Goal: Task Accomplishment & Management: Manage account settings

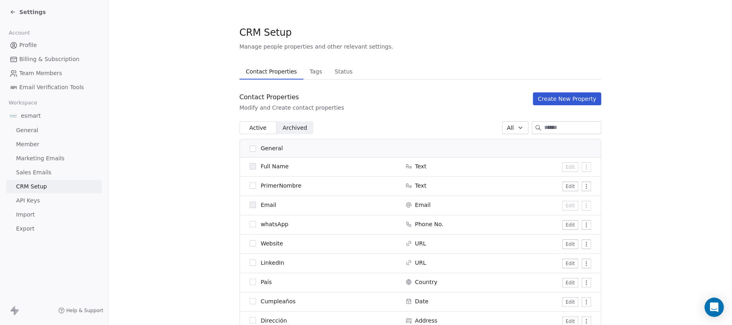
scroll to position [321, 0]
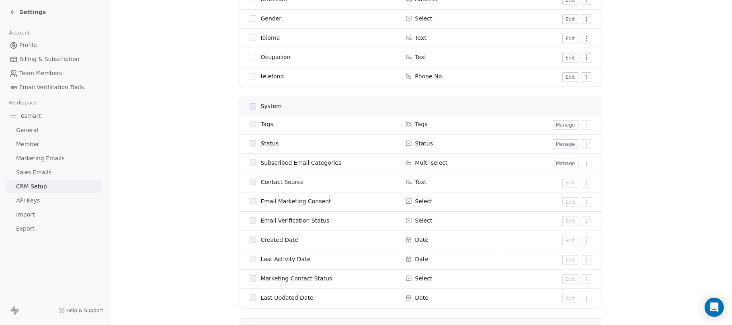
click at [34, 16] on div "Settings" at bounding box center [56, 11] width 92 height 11
click at [10, 20] on div "Settings" at bounding box center [54, 12] width 108 height 24
click at [15, 8] on div "Settings" at bounding box center [28, 12] width 36 height 8
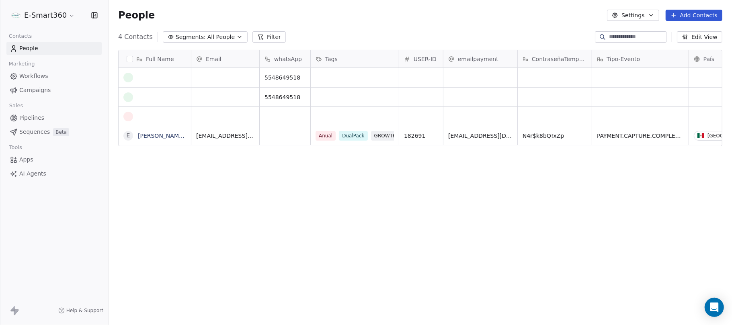
click at [131, 57] on button "button" at bounding box center [130, 59] width 6 height 6
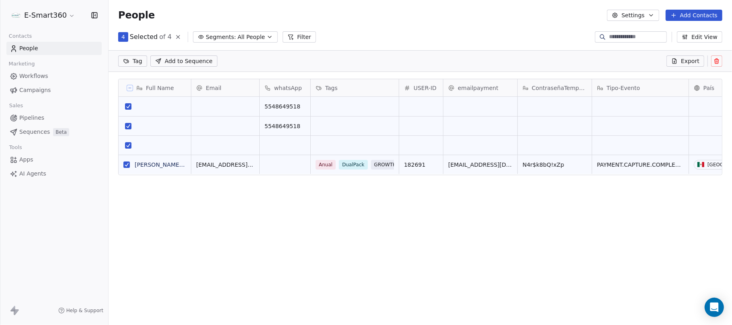
scroll to position [8, 8]
click at [126, 166] on button "grid" at bounding box center [126, 165] width 6 height 6
type button "on"
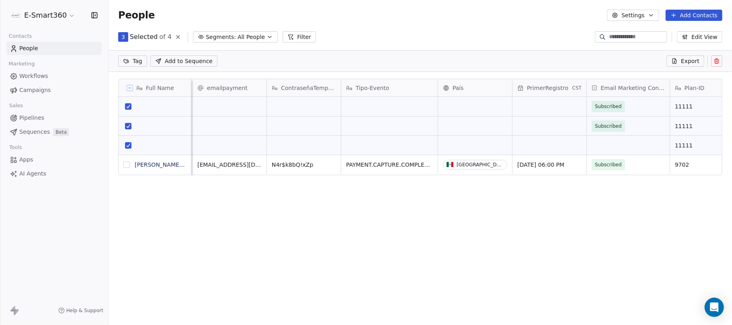
scroll to position [0, 268]
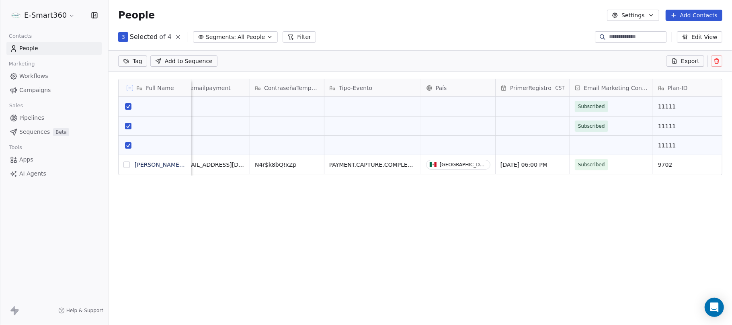
click at [717, 59] on icon at bounding box center [717, 59] width 2 height 1
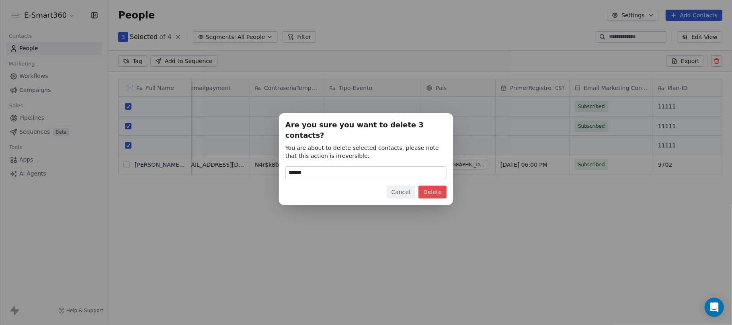
type input "******"
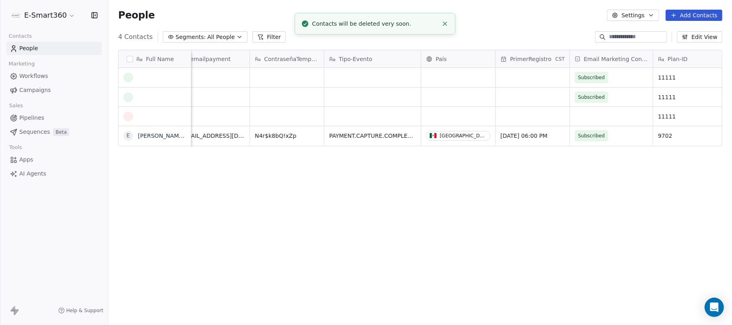
scroll to position [278, 615]
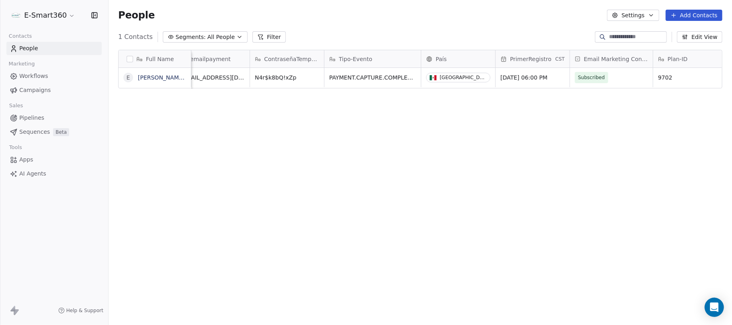
click at [39, 74] on span "Workflows" at bounding box center [33, 76] width 29 height 8
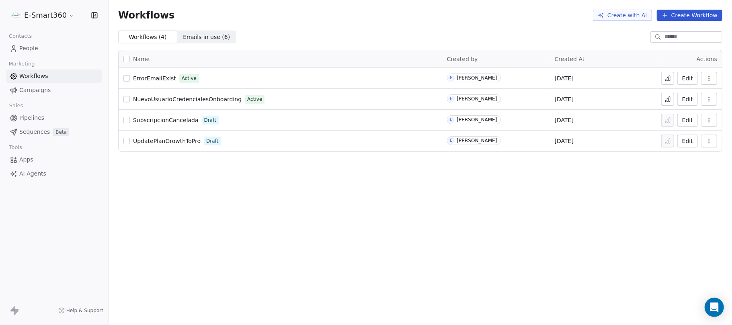
click at [687, 94] on button "Edit" at bounding box center [687, 99] width 20 height 13
click at [670, 96] on icon at bounding box center [667, 99] width 6 height 6
click at [55, 39] on div "Contacts" at bounding box center [53, 36] width 95 height 11
click at [63, 44] on link "People" at bounding box center [53, 48] width 95 height 13
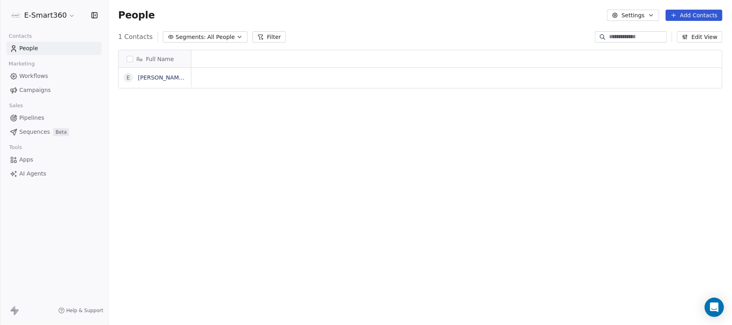
scroll to position [278, 615]
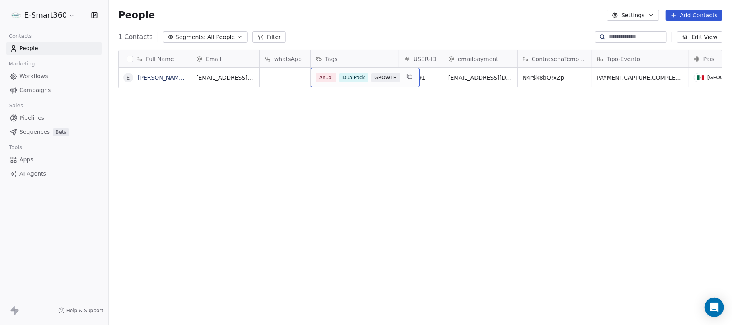
click at [425, 101] on div "Full Name E Emmanuel Tester Suarez Lopez Email whatsApp Tags USER-ID emailpayme…" at bounding box center [419, 186] width 623 height 286
click at [33, 74] on span "Workflows" at bounding box center [33, 76] width 29 height 8
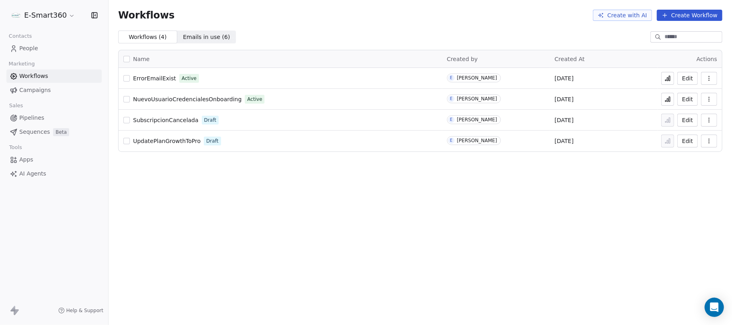
click at [688, 98] on button "Edit" at bounding box center [687, 99] width 20 height 13
drag, startPoint x: 671, startPoint y: 102, endPoint x: 594, endPoint y: 36, distance: 101.2
click at [594, 36] on div "Workflows ( 4 ) Workflows ( 4 ) Emails in use ( 6 ) Emails in use ( 6 )" at bounding box center [419, 37] width 623 height 13
click at [670, 101] on icon at bounding box center [667, 99] width 6 height 6
click at [685, 102] on button "Edit" at bounding box center [687, 99] width 20 height 13
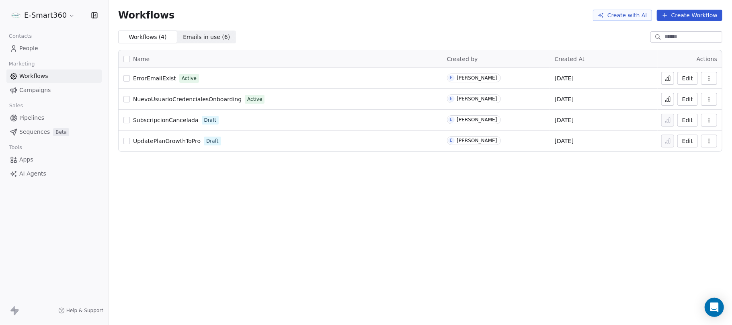
click at [668, 103] on button at bounding box center [667, 99] width 13 height 13
click at [687, 100] on button "Edit" at bounding box center [687, 99] width 20 height 13
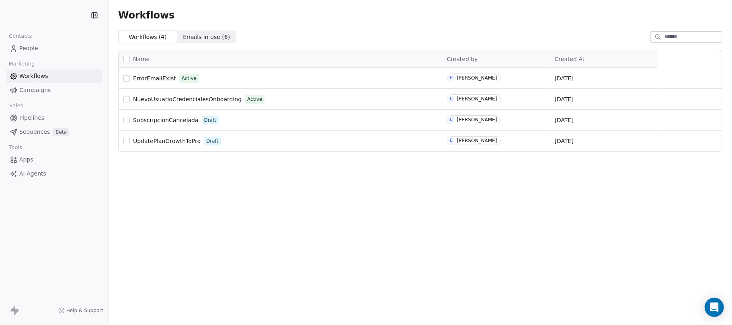
click at [42, 50] on link "People" at bounding box center [53, 48] width 95 height 13
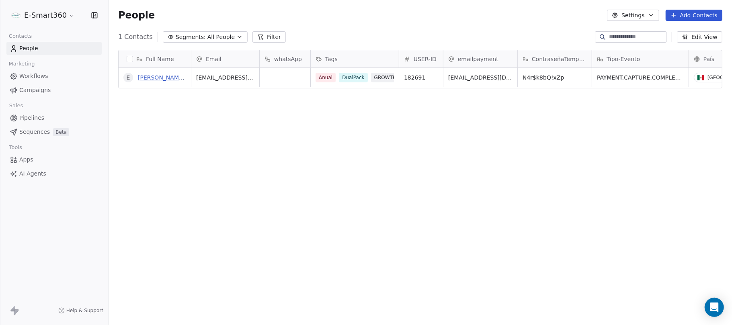
scroll to position [278, 615]
click at [133, 58] on div "Full Name" at bounding box center [153, 59] width 61 height 8
click at [129, 61] on html "E-Smart360 Contacts People Marketing Workflows Campaigns Sales Pipelines Sequen…" at bounding box center [366, 162] width 732 height 325
click at [131, 57] on button "button" at bounding box center [130, 59] width 6 height 6
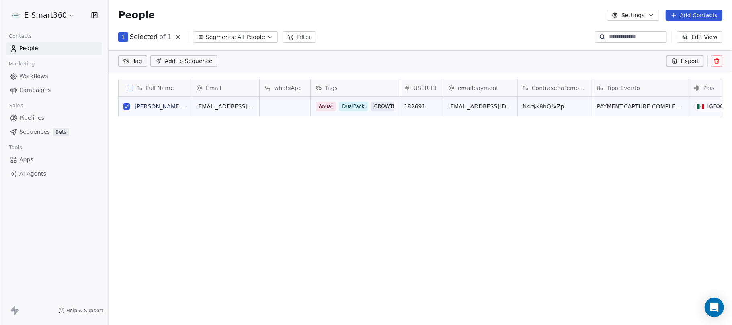
scroll to position [8, 8]
click at [716, 67] on div "Tag Add to Sequence Export" at bounding box center [419, 61] width 623 height 22
click at [718, 60] on icon at bounding box center [716, 61] width 6 height 6
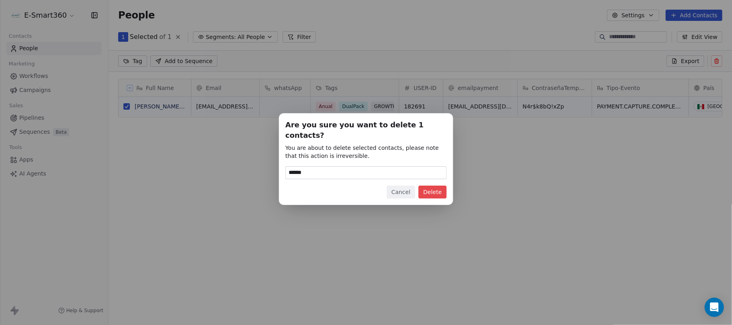
type input "******"
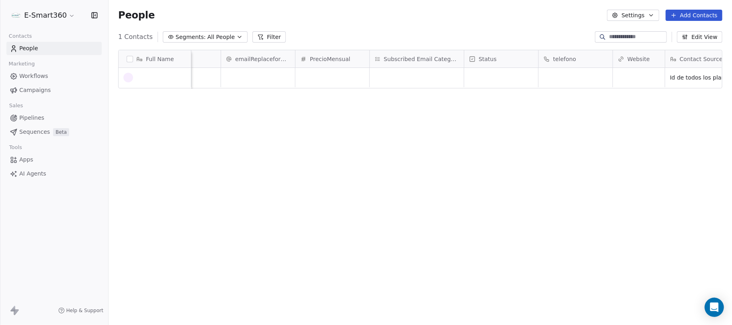
scroll to position [0, 818]
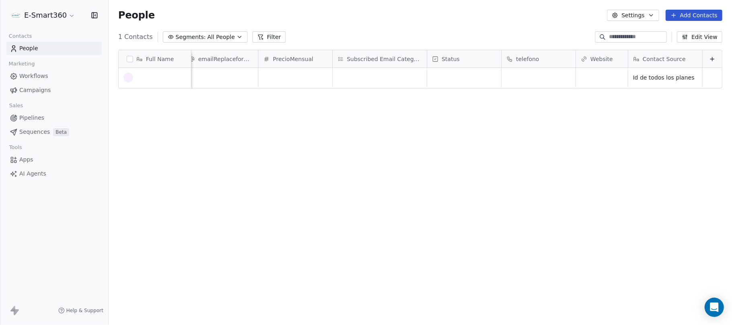
click at [129, 57] on button "button" at bounding box center [130, 59] width 6 height 6
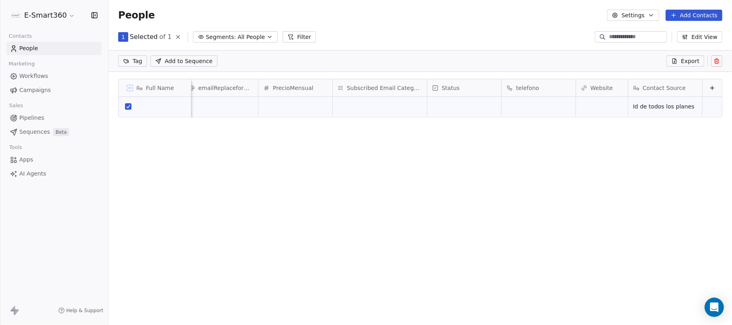
scroll to position [8, 8]
click at [718, 59] on icon at bounding box center [716, 61] width 6 height 6
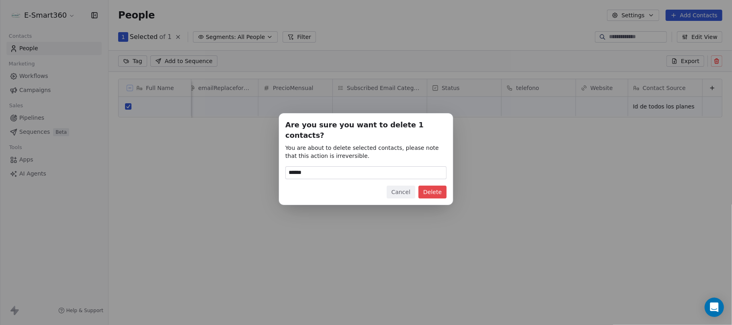
type input "******"
click at [439, 187] on button "Delete" at bounding box center [432, 192] width 28 height 13
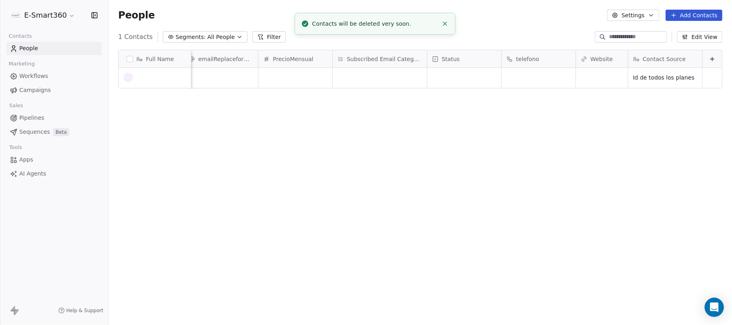
scroll to position [278, 615]
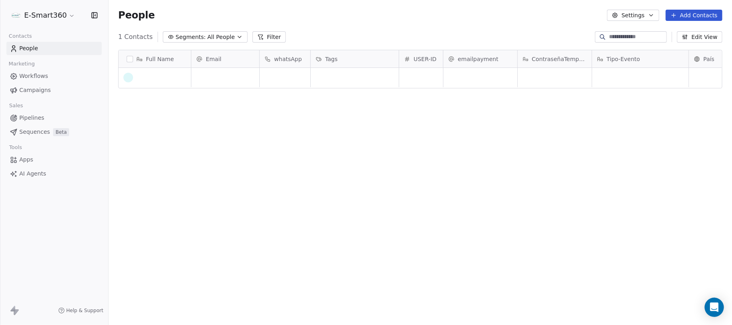
scroll to position [8, 8]
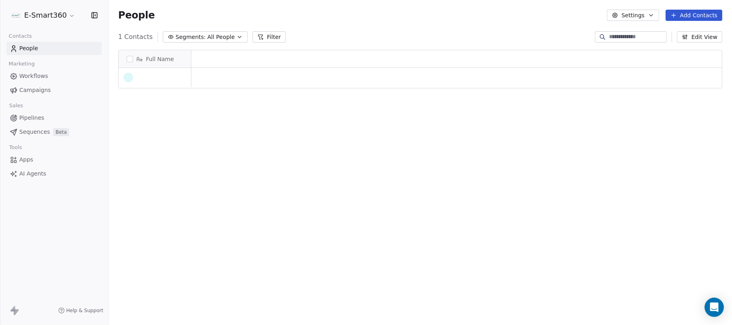
scroll to position [8, 8]
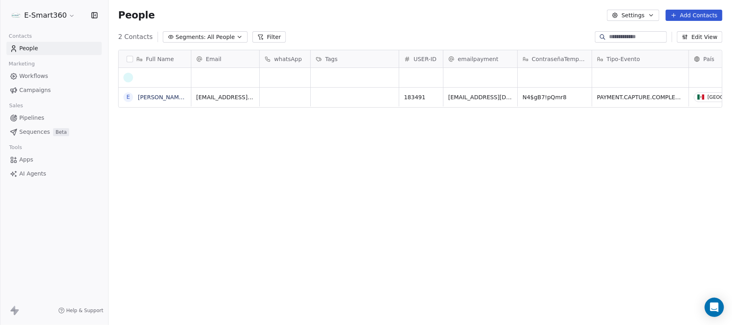
click at [129, 61] on button "button" at bounding box center [130, 59] width 6 height 6
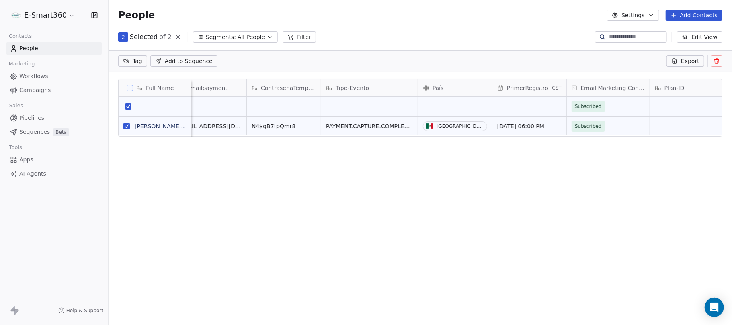
scroll to position [0, 321]
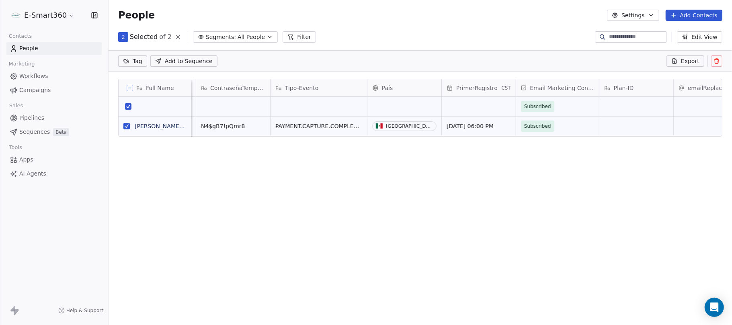
click at [718, 55] on button at bounding box center [716, 60] width 11 height 11
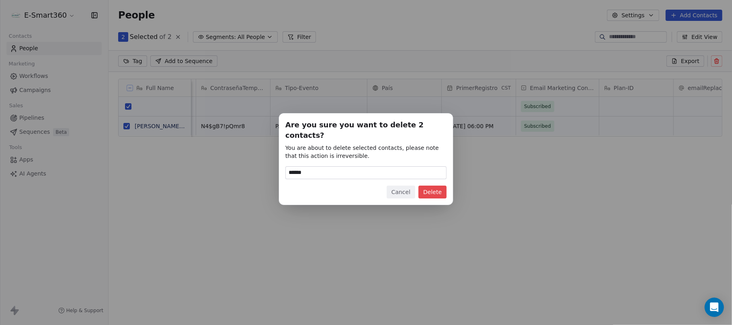
type input "******"
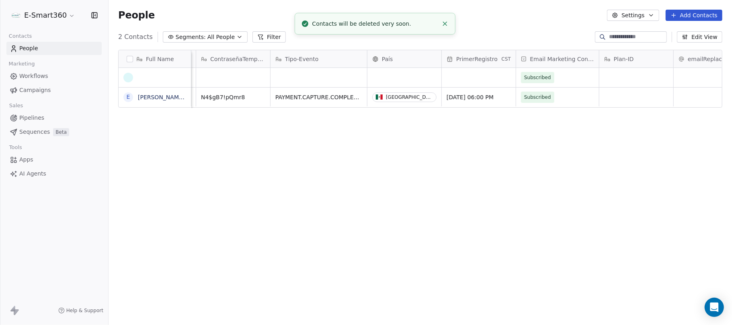
scroll to position [278, 615]
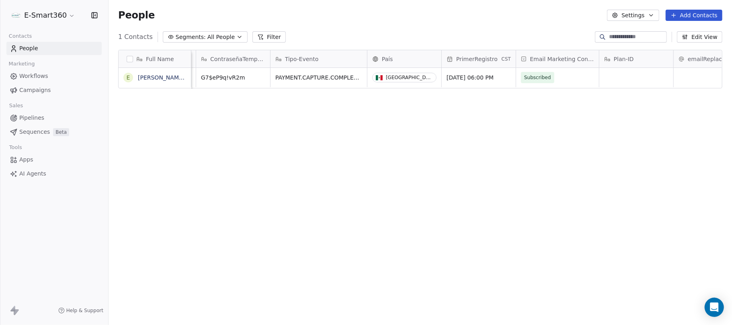
click at [45, 73] on span "Workflows" at bounding box center [33, 76] width 29 height 8
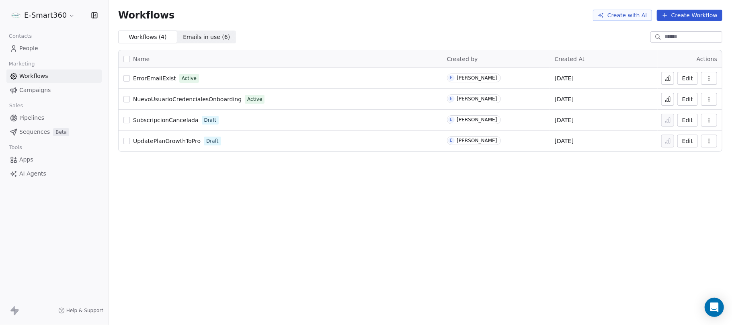
click at [687, 99] on button "Edit" at bounding box center [687, 99] width 20 height 13
click at [691, 96] on button "Edit" at bounding box center [687, 99] width 20 height 13
click at [669, 98] on icon at bounding box center [667, 99] width 6 height 6
click at [687, 98] on button "Edit" at bounding box center [687, 99] width 20 height 13
